Goal: Check status: Check status

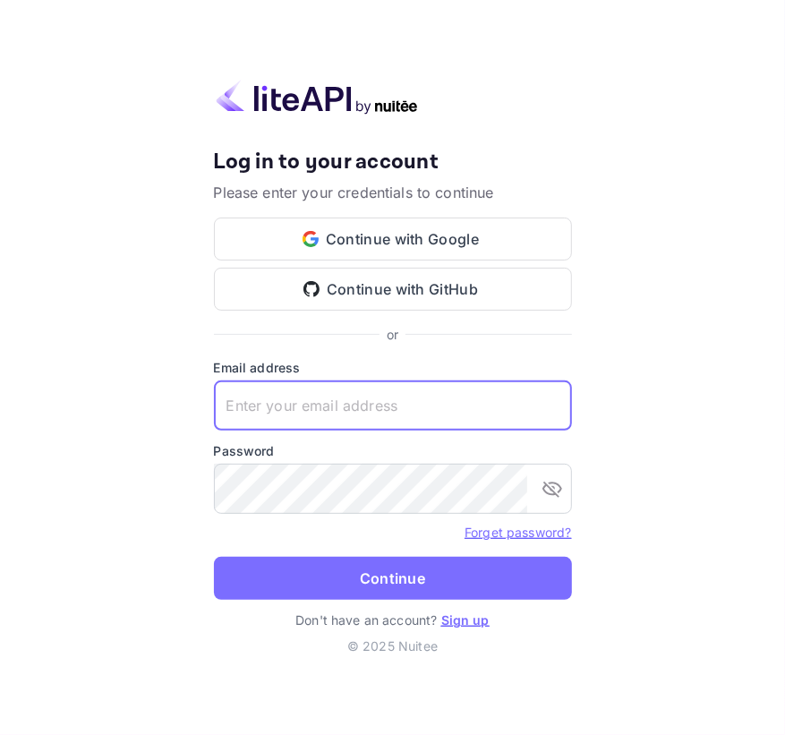
click at [355, 393] on input "text" at bounding box center [393, 405] width 358 height 50
paste input "services@withjoy.com"
type input "services@withjoy.com"
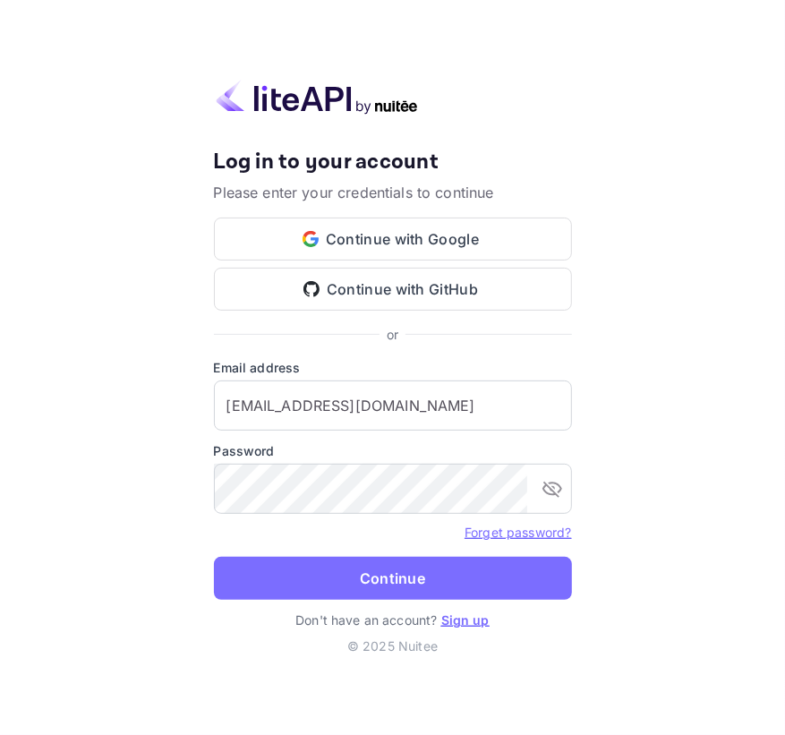
drag, startPoint x: 351, startPoint y: 448, endPoint x: 349, endPoint y: 458, distance: 10.0
click at [351, 448] on label "Password" at bounding box center [393, 450] width 358 height 19
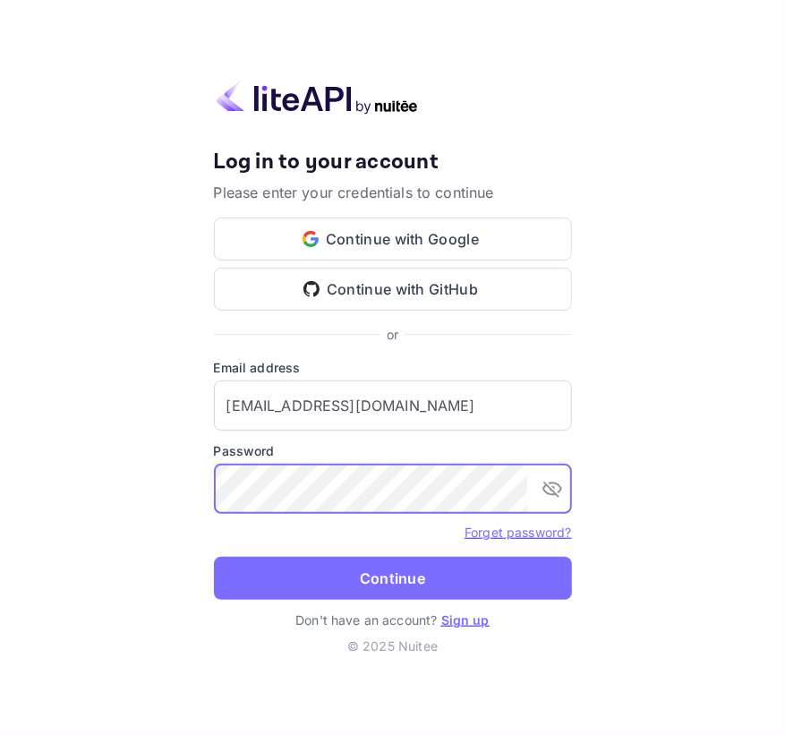
click at [354, 553] on form "Email address services@withjoy.com ​ Password ​ Forget password? Continue" at bounding box center [393, 484] width 358 height 252
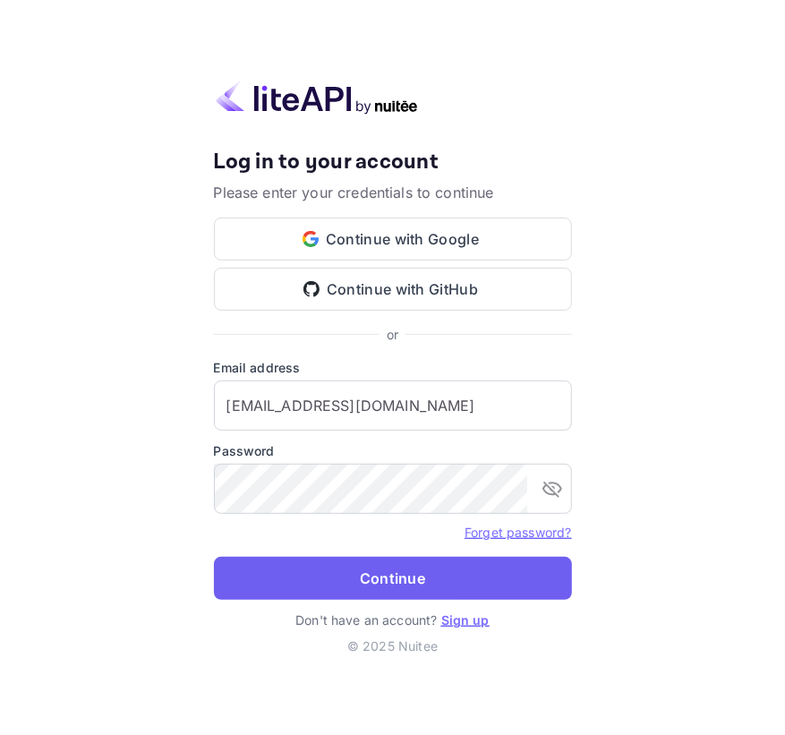
click at [354, 566] on button "Continue" at bounding box center [393, 578] width 358 height 43
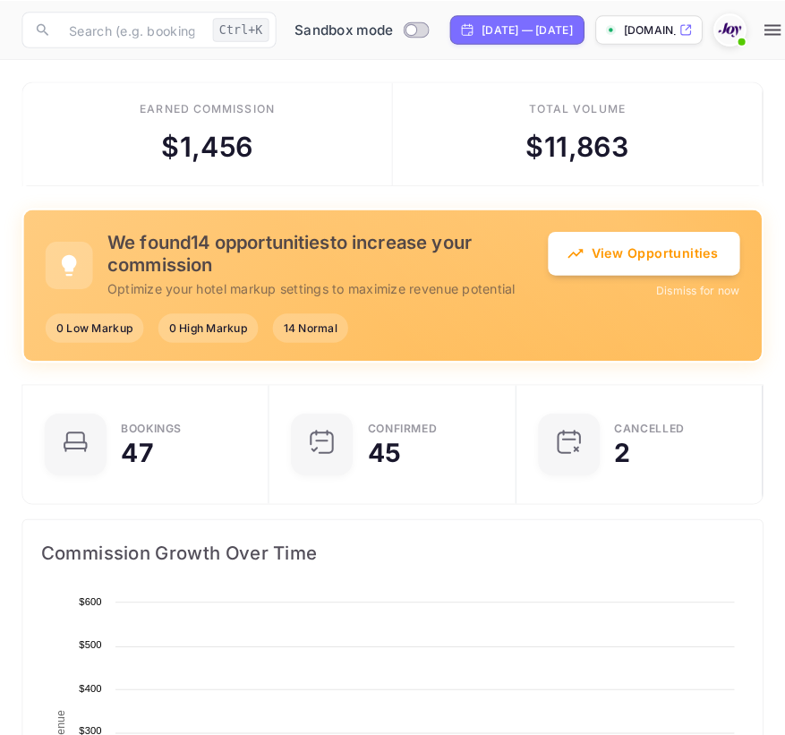
scroll to position [278, 716]
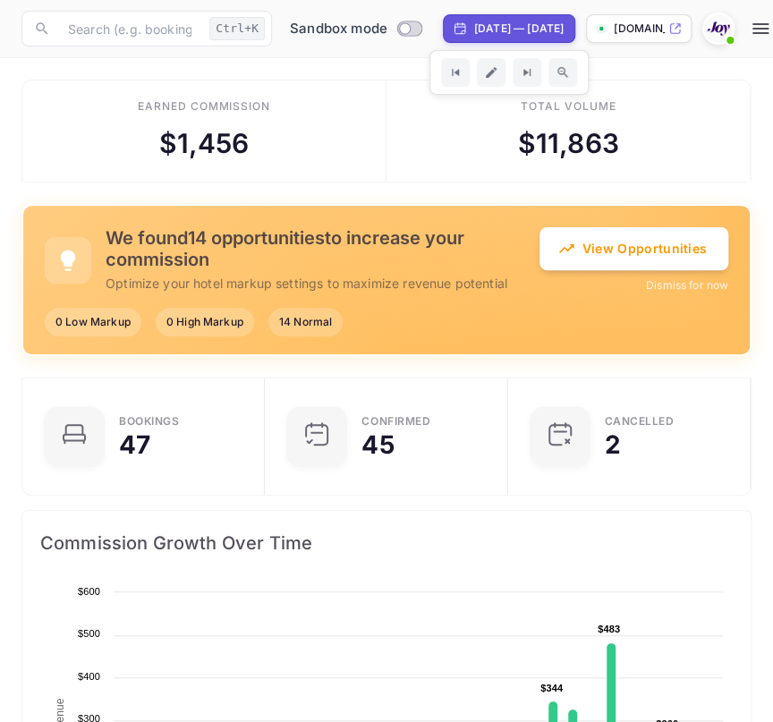
click at [501, 25] on div "[DATE] — [DATE]" at bounding box center [518, 29] width 89 height 16
select select "8"
select select "2025"
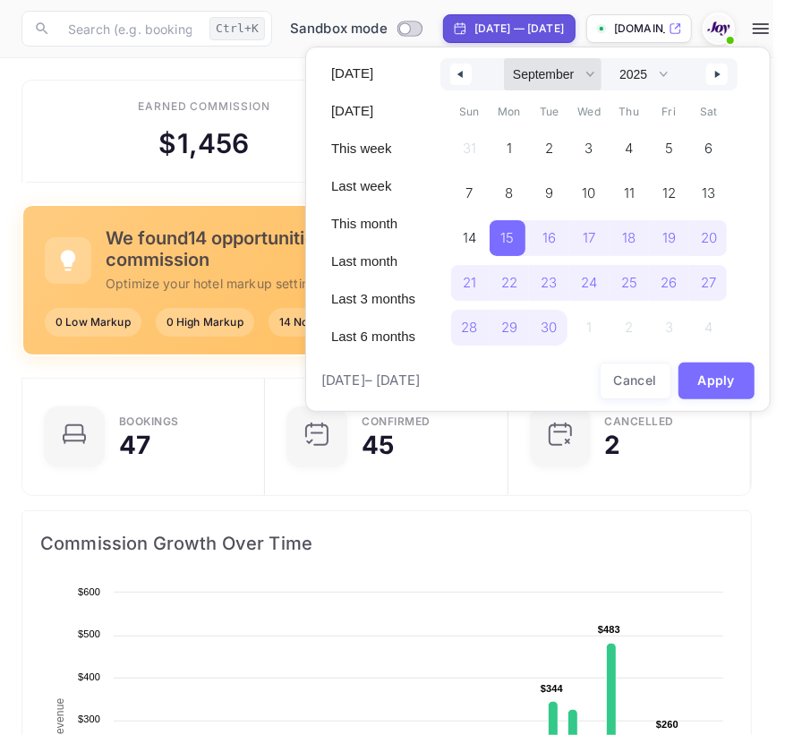
click at [529, 69] on select "January February March April May June July August September October November De…" at bounding box center [553, 74] width 98 height 32
click at [504, 58] on select "January February March April May June July August September October November De…" at bounding box center [553, 74] width 98 height 32
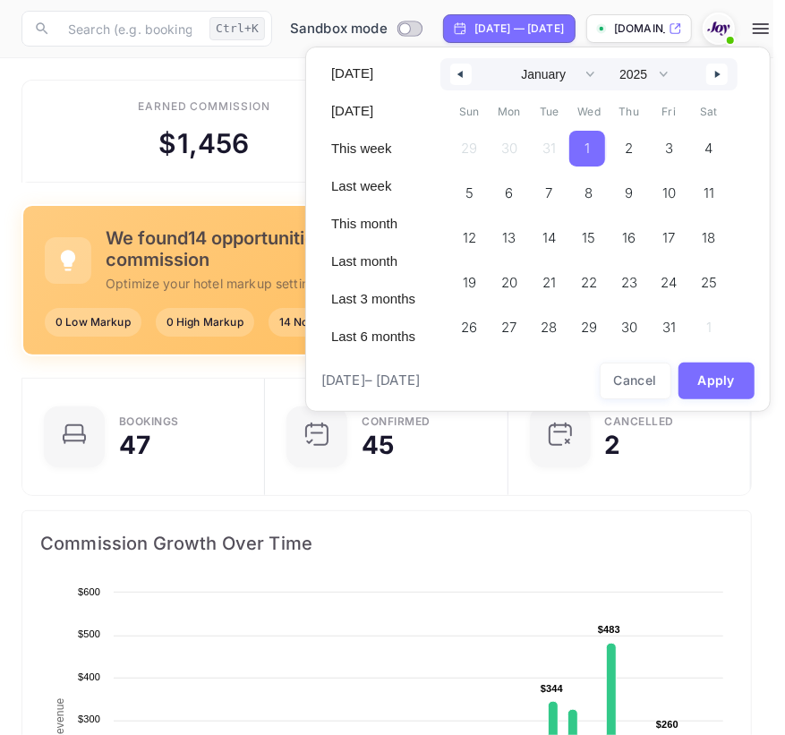
click at [590, 134] on span "1" at bounding box center [587, 149] width 36 height 36
click at [564, 72] on select "January February March April May June July August September October November De…" at bounding box center [553, 74] width 98 height 32
select select "11"
click at [504, 58] on select "January February March April May June July August September October November De…" at bounding box center [553, 74] width 98 height 32
click at [626, 72] on select "2030 2029 2028 2027 2026 2025 2024 2023 2022 2021 2020 2019 2018 2017 2016 2015…" at bounding box center [642, 74] width 64 height 32
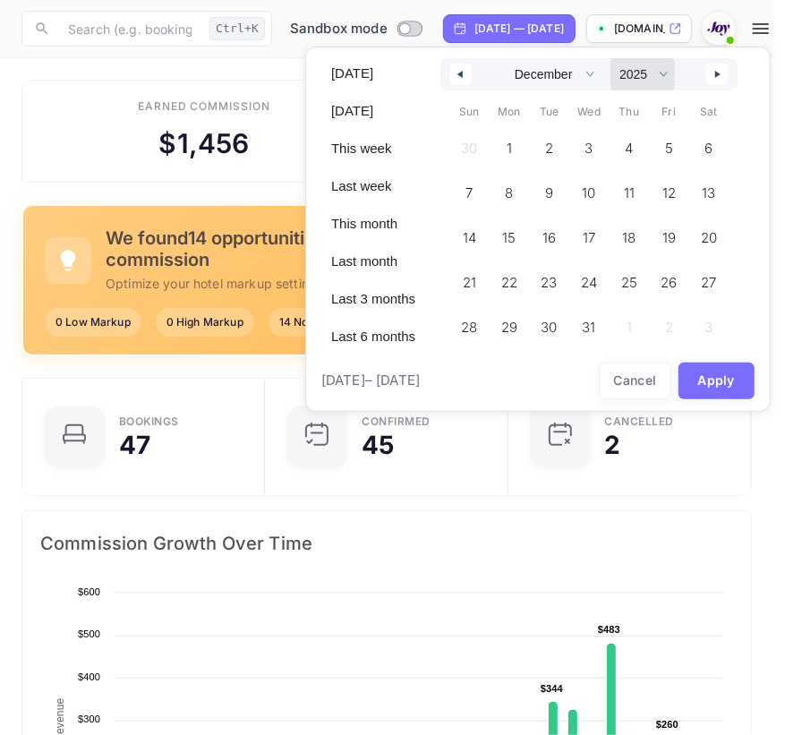
select select "2026"
click at [610, 58] on select "2030 2029 2028 2027 2026 2025 2024 2023 2022 2021 2020 2019 2018 2017 2016 2015…" at bounding box center [642, 74] width 64 height 32
click at [637, 311] on span "31" at bounding box center [626, 328] width 36 height 36
select select "0"
select select "2025"
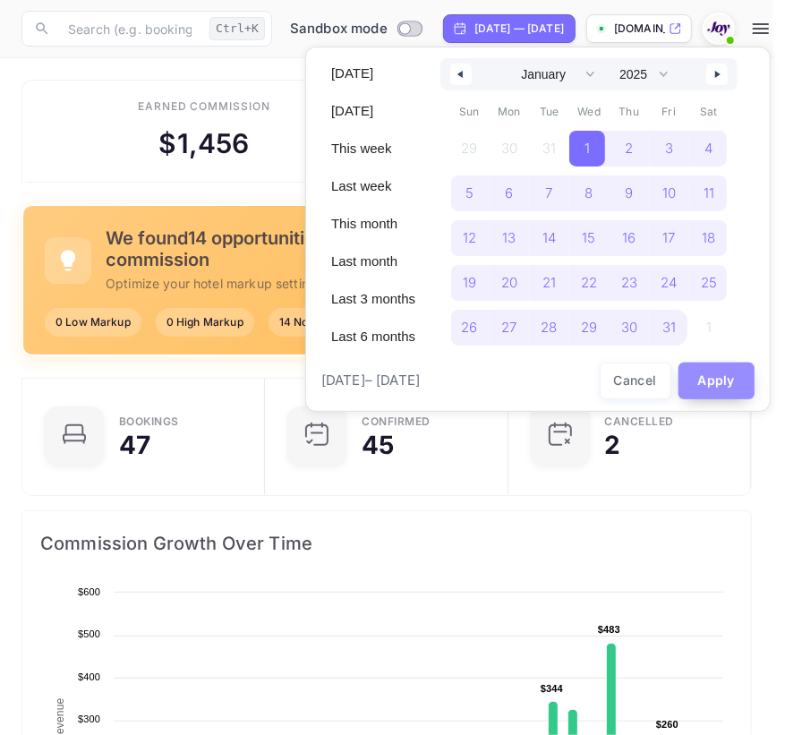
click at [710, 384] on button "Apply" at bounding box center [716, 380] width 77 height 37
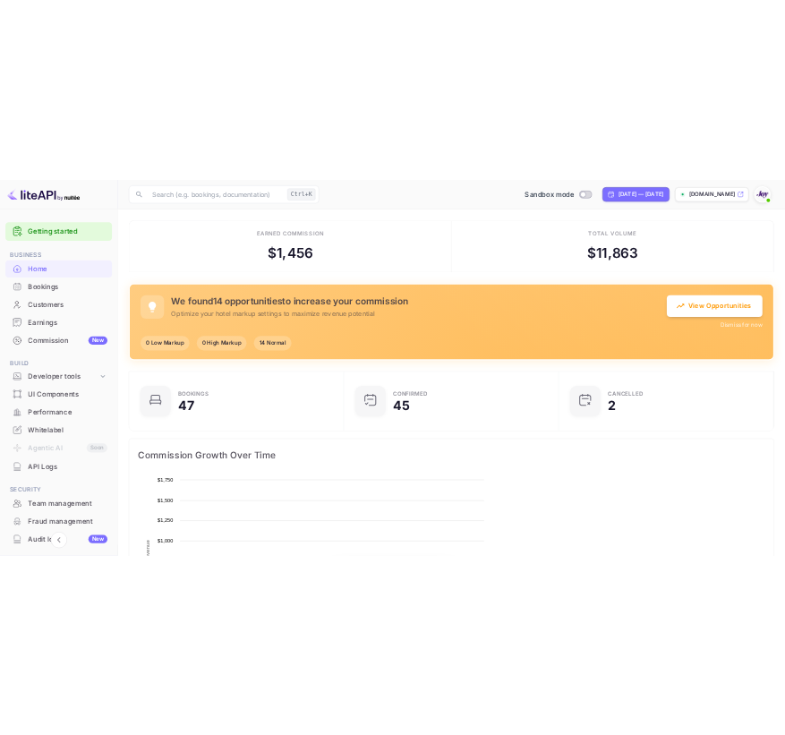
scroll to position [13, 13]
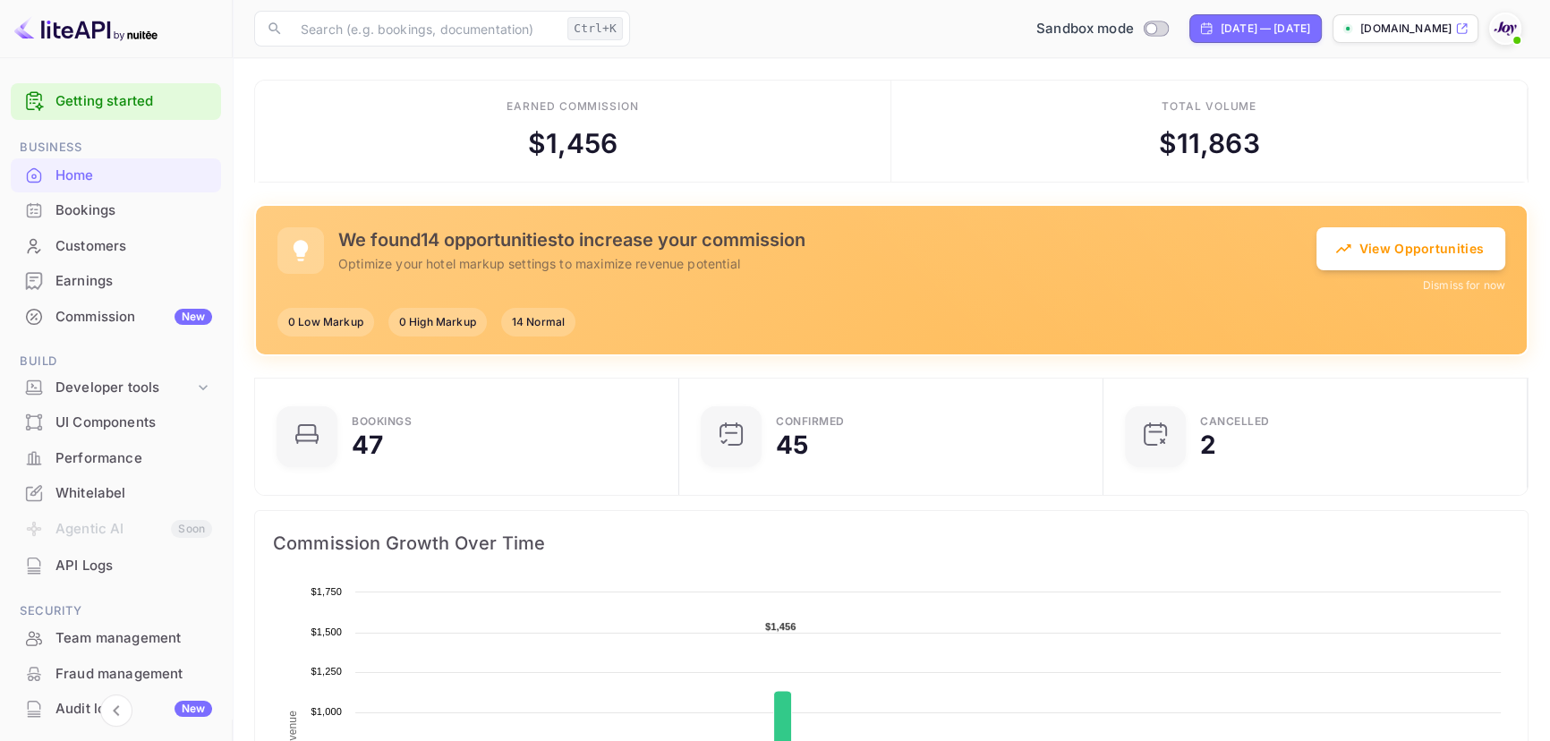
click at [139, 206] on div "Bookings" at bounding box center [133, 210] width 157 height 21
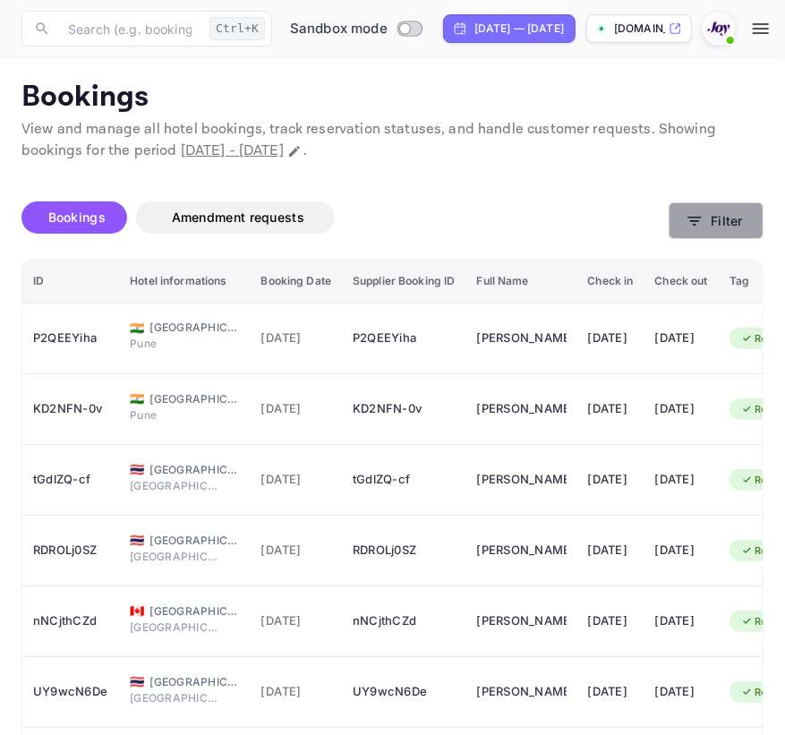
click at [707, 227] on button "Filter" at bounding box center [715, 220] width 95 height 37
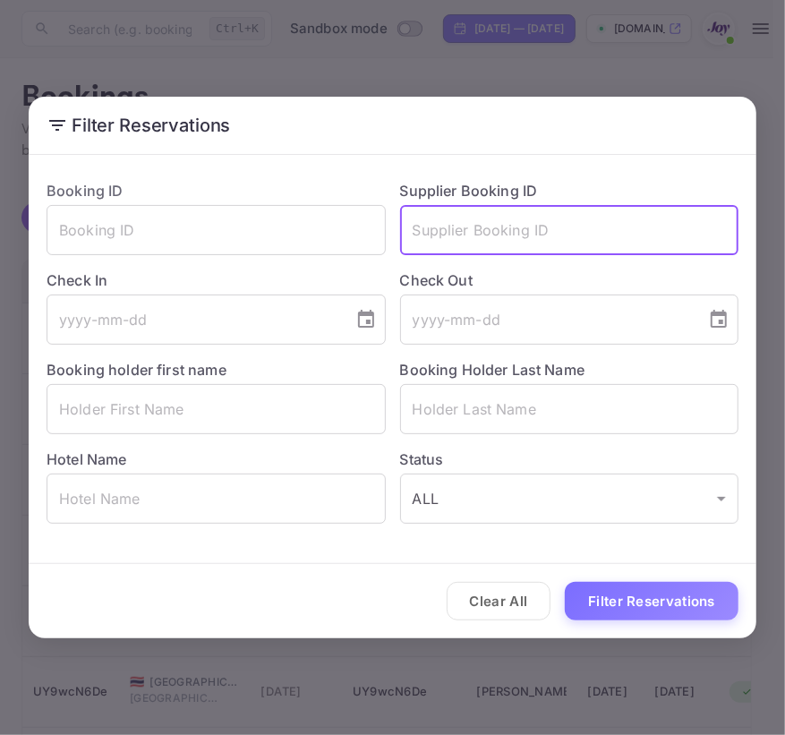
click at [452, 242] on input "text" at bounding box center [569, 230] width 339 height 50
paste input "9009136"
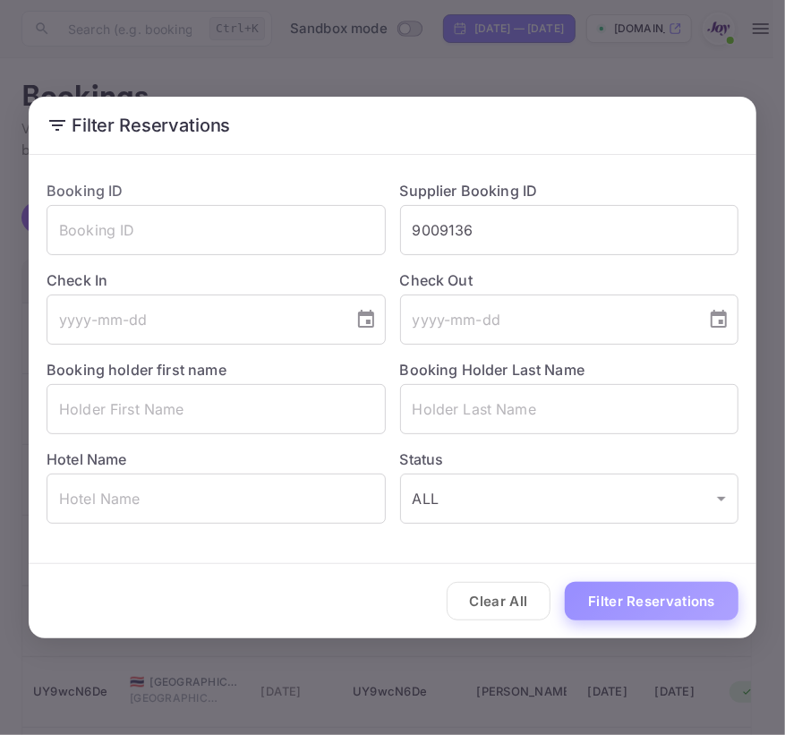
click at [661, 598] on button "Filter Reservations" at bounding box center [652, 601] width 174 height 38
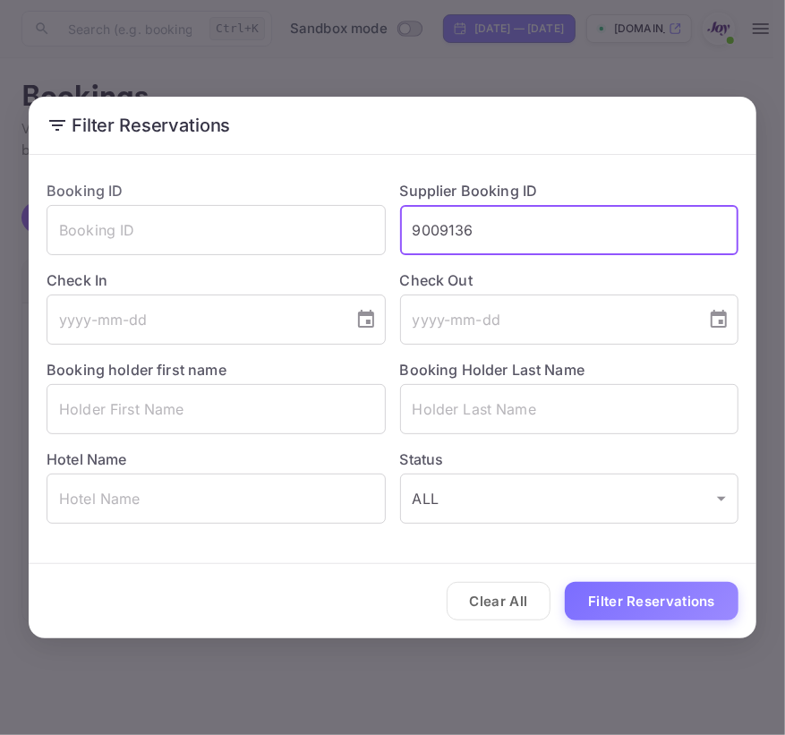
click at [558, 213] on input "9009136" at bounding box center [569, 230] width 339 height 50
paste input "748625"
type input "9748625"
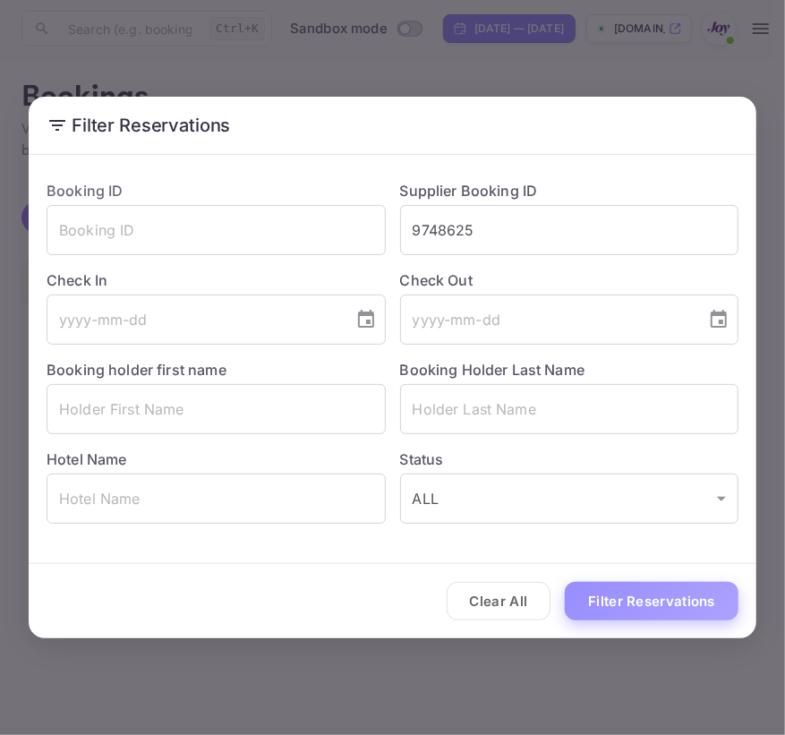
click at [589, 596] on button "Filter Reservations" at bounding box center [652, 601] width 174 height 38
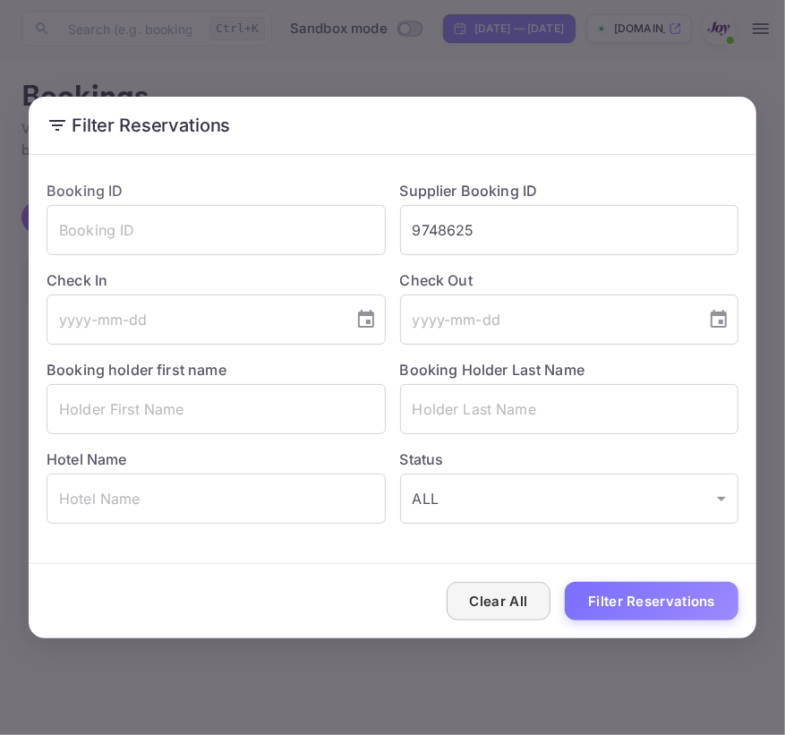
click at [510, 612] on button "Clear All" at bounding box center [499, 601] width 105 height 38
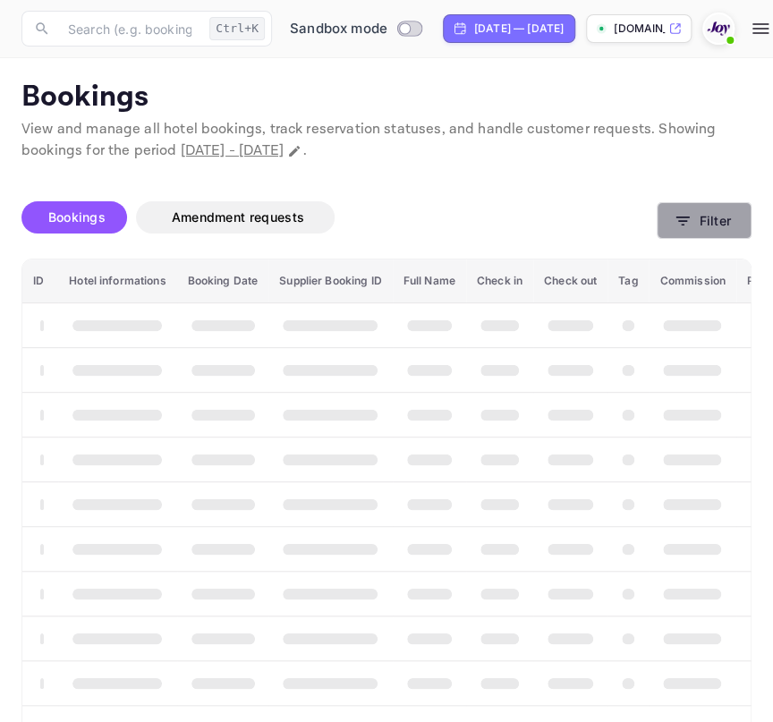
click at [707, 226] on button "Filter" at bounding box center [704, 220] width 95 height 37
click at [742, 217] on button "Filter" at bounding box center [704, 220] width 95 height 37
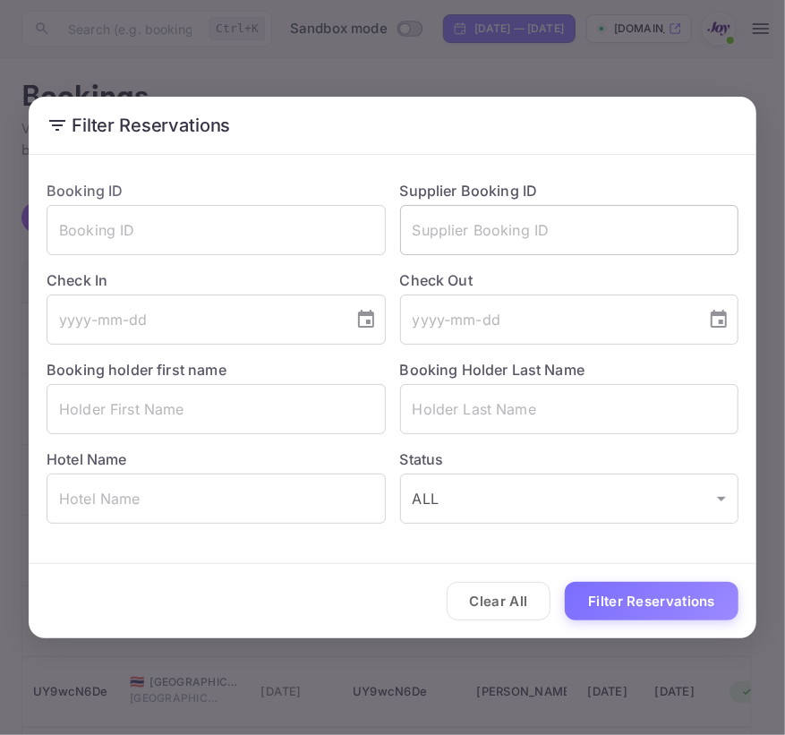
click at [557, 230] on input "text" at bounding box center [569, 230] width 339 height 50
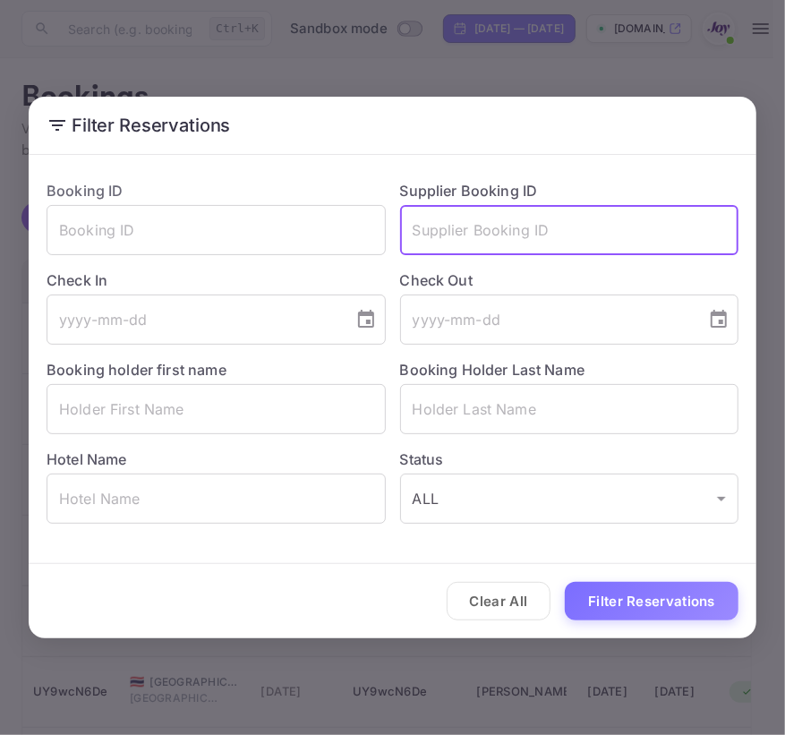
paste input "9748625"
type input "9748625"
click at [565, 582] on button "Filter Reservations" at bounding box center [652, 601] width 174 height 38
